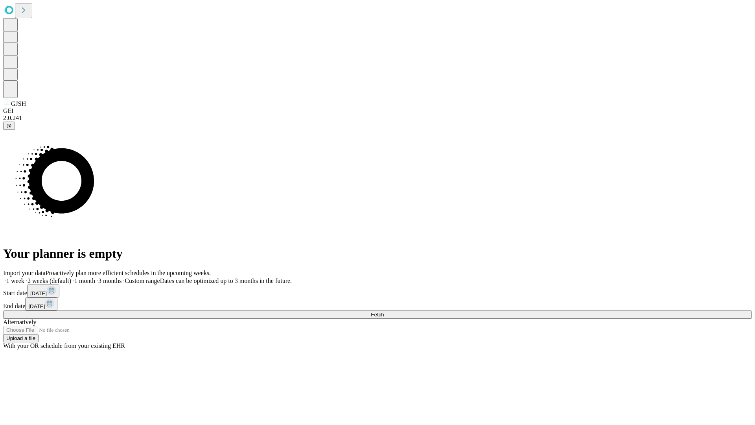
click at [384, 311] on span "Fetch" at bounding box center [377, 314] width 13 height 6
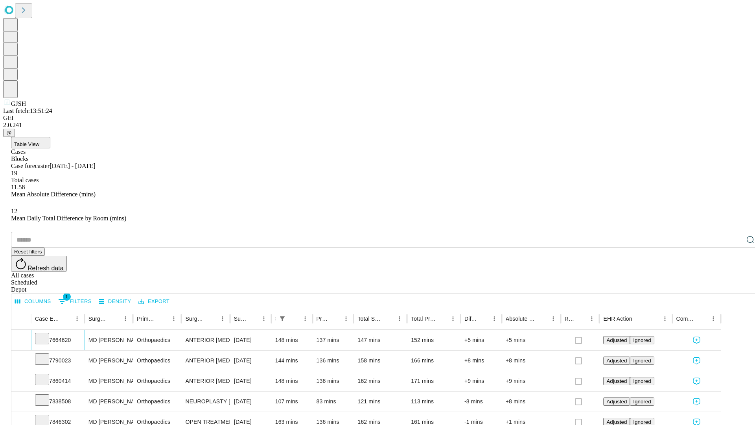
click at [46, 334] on icon at bounding box center [42, 338] width 8 height 8
